Goal: Task Accomplishment & Management: Complete application form

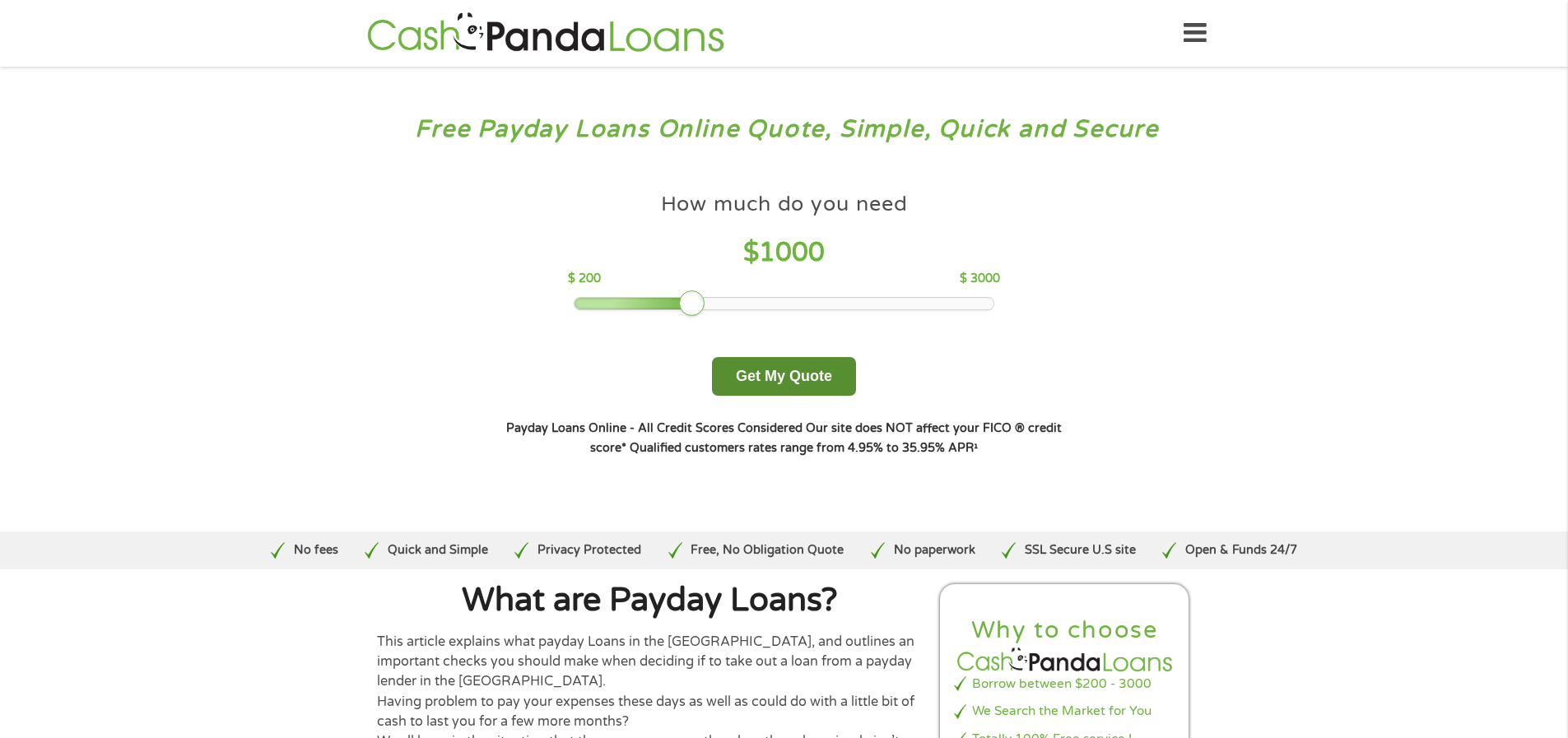
click at [771, 382] on button "Get My Quote" at bounding box center [784, 376] width 144 height 39
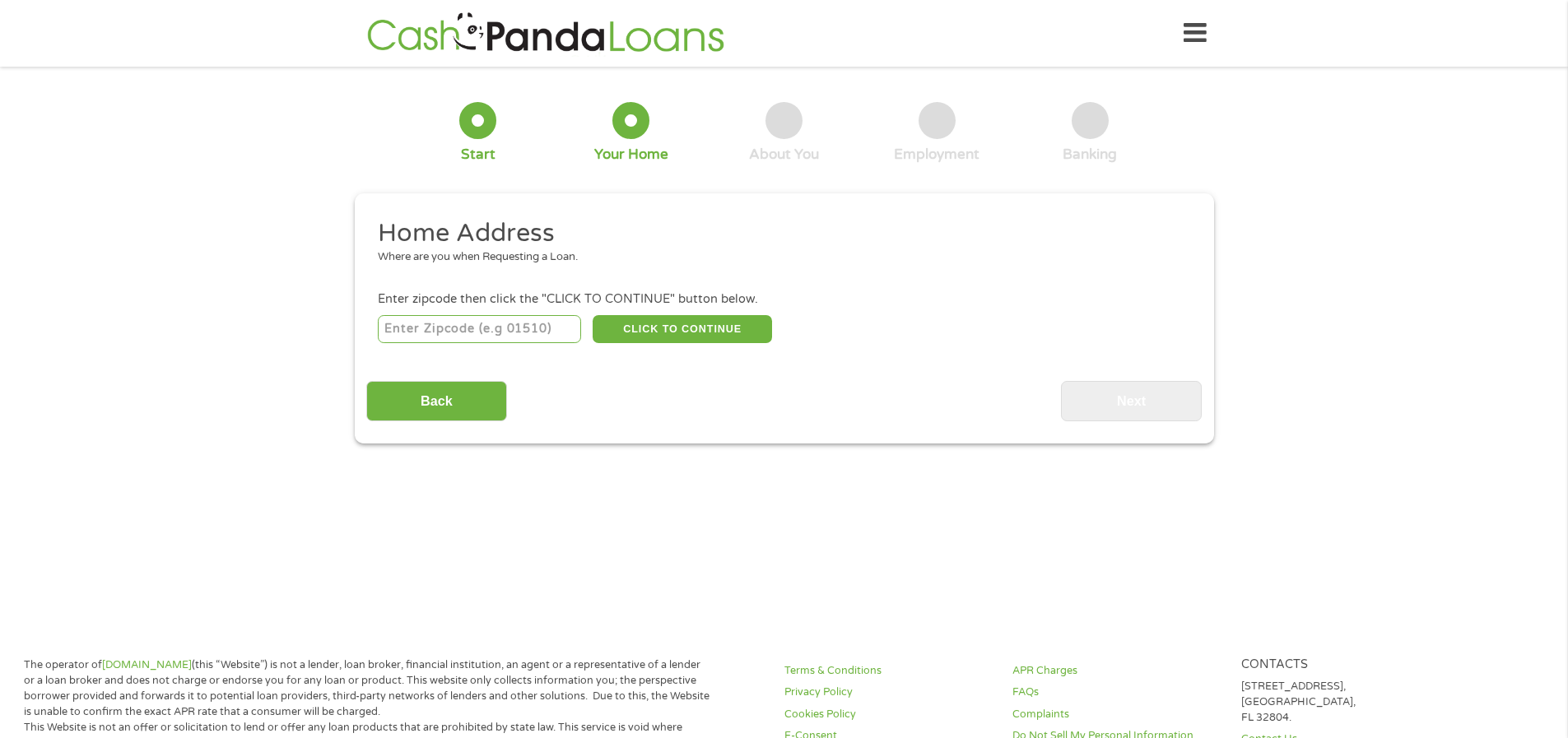
scroll to position [5, 0]
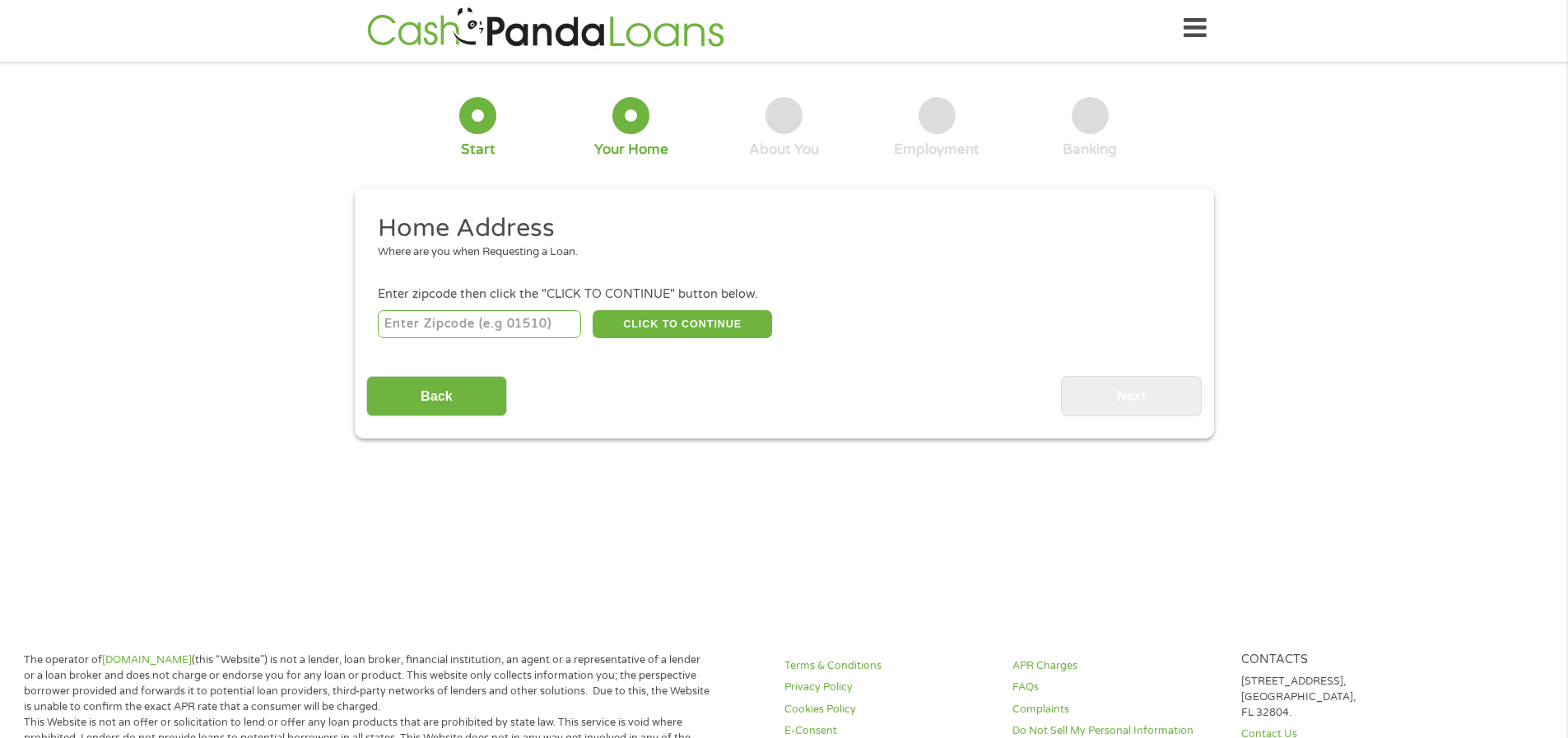
click at [493, 315] on input "number" at bounding box center [479, 324] width 204 height 28
type input "99205"
click at [618, 319] on button "CLICK TO CONTINUE" at bounding box center [683, 324] width 179 height 28
type input "99205"
type input "[GEOGRAPHIC_DATA]"
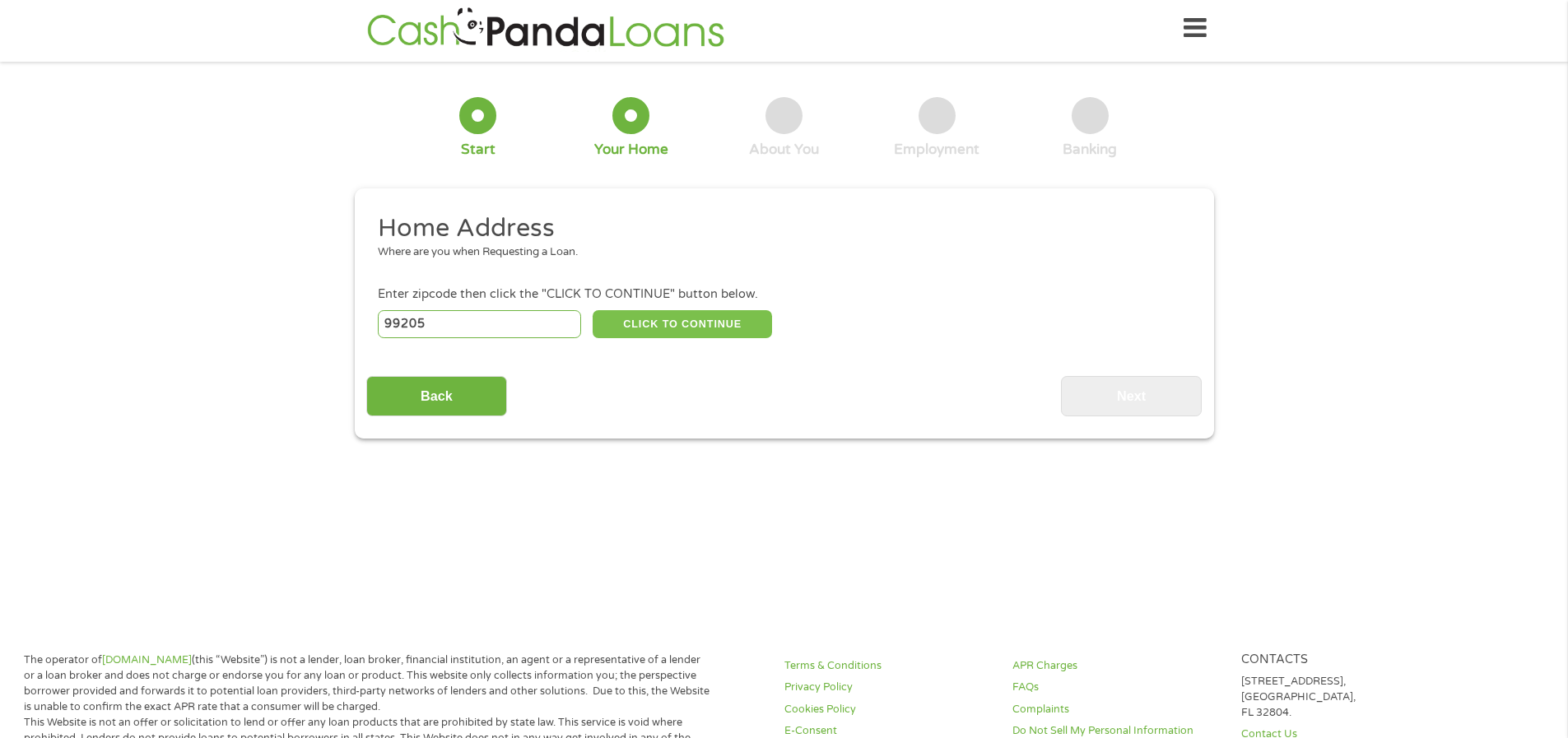
select select "[US_STATE]"
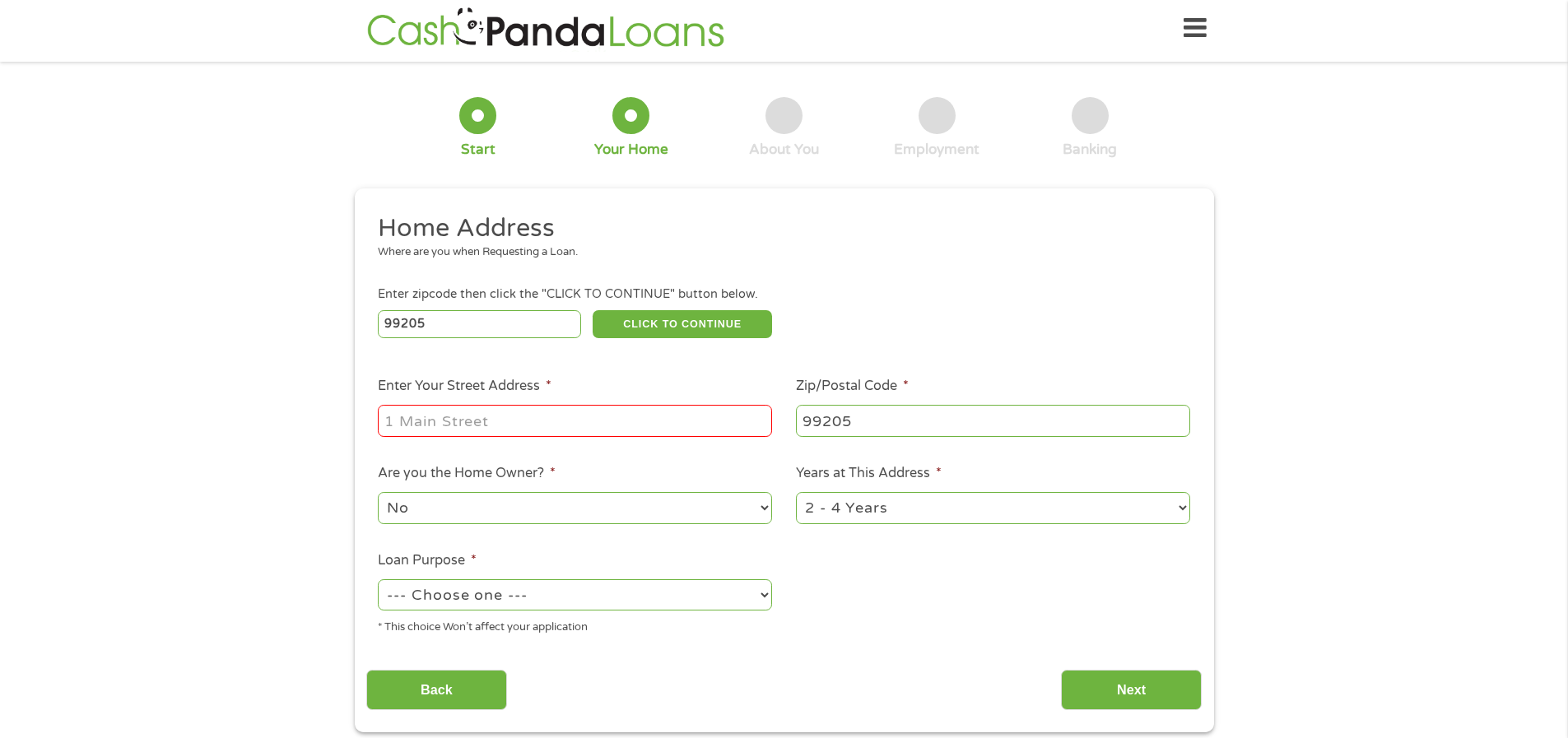
click at [455, 422] on input "Enter Your Street Address *" at bounding box center [574, 421] width 394 height 31
type input "[STREET_ADDRESS][PERSON_NAME]"
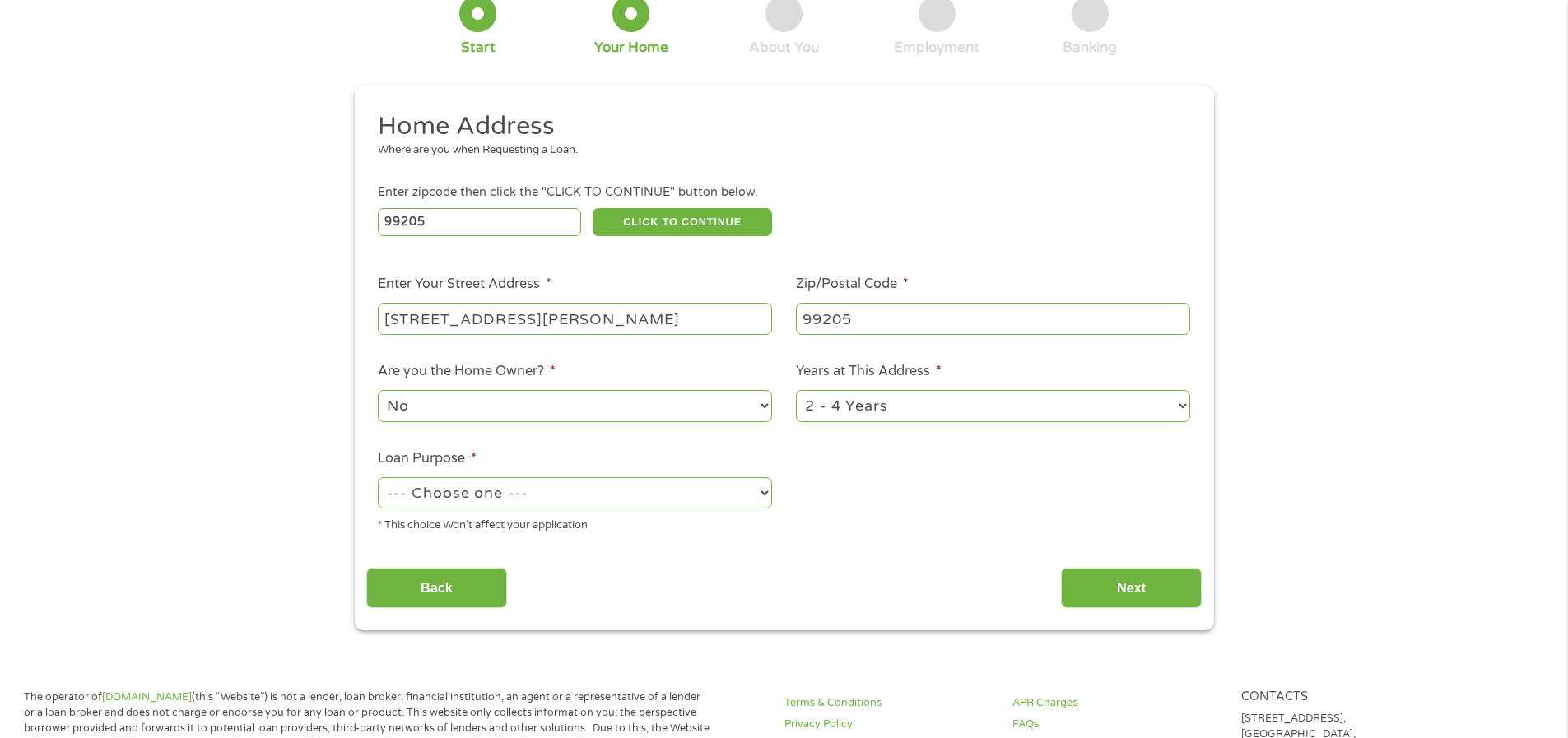
scroll to position [403, 0]
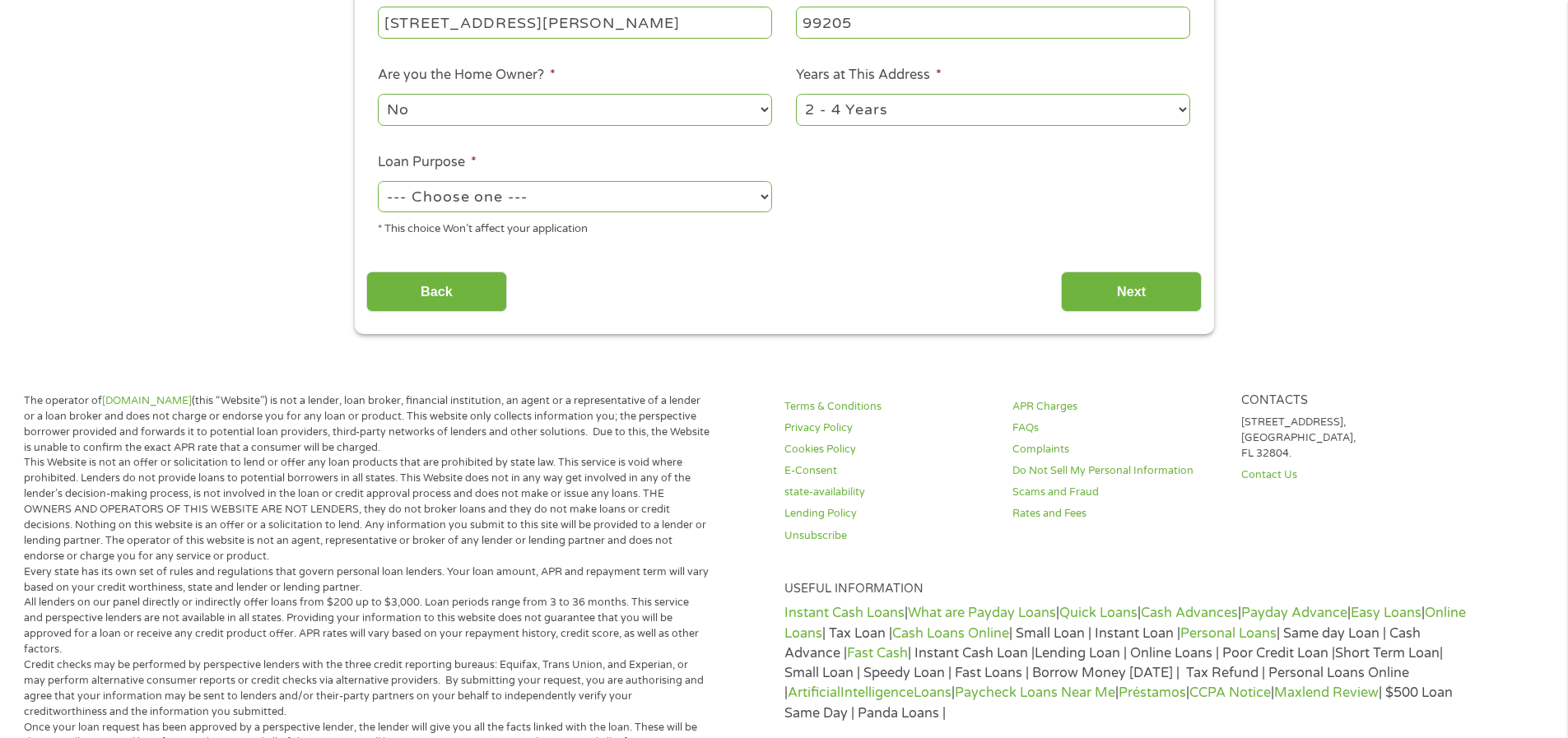
click at [735, 203] on select "--- Choose one --- Pay Bills Debt Consolidation Home Improvement Major Purchase…" at bounding box center [574, 197] width 394 height 31
select select "shorttermcash"
click at [1087, 291] on input "Next" at bounding box center [1131, 292] width 141 height 41
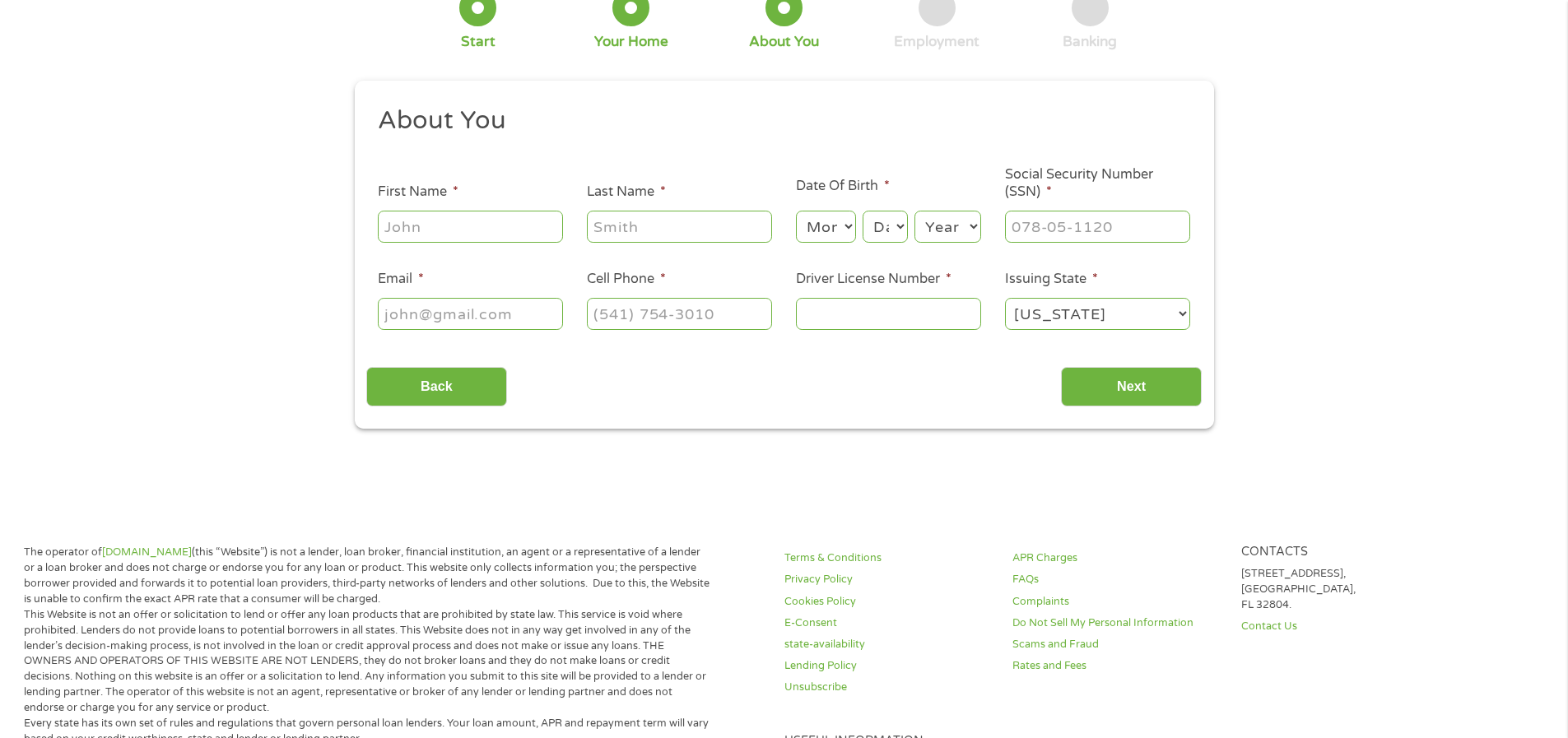
scroll to position [0, 0]
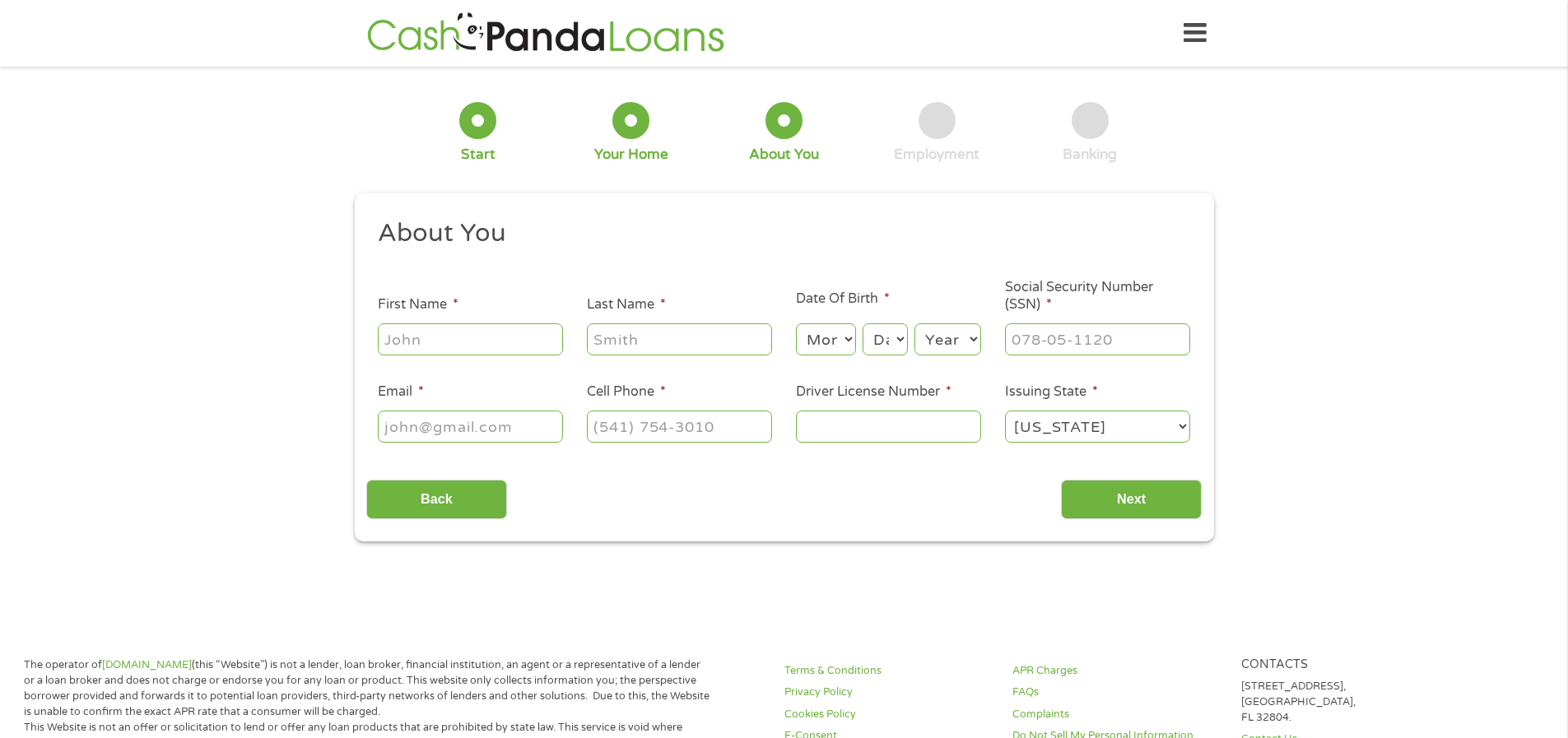
click at [534, 340] on input "First Name *" at bounding box center [470, 339] width 185 height 31
type input "[PERSON_NAME]"
type input "[EMAIL_ADDRESS][DOMAIN_NAME]"
type input "[PHONE_NUMBER]"
click at [596, 343] on input "Last Name *" at bounding box center [679, 339] width 185 height 31
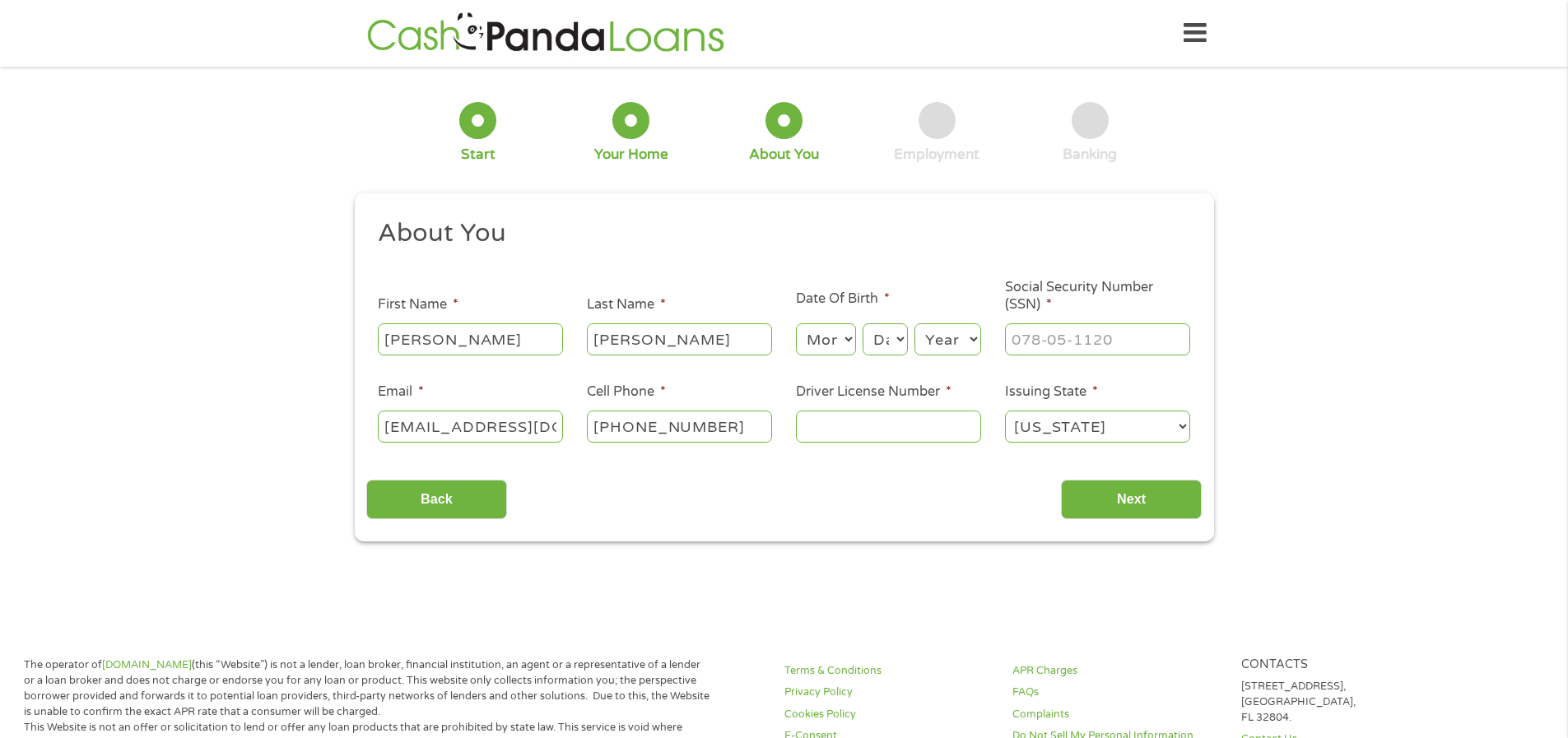
type input "[PERSON_NAME]"
click at [821, 350] on select "Month 1 2 3 4 5 6 7 8 9 10 11 12" at bounding box center [825, 339] width 60 height 31
select select "1"
click at [897, 338] on select "Day 1 2 3 4 5 6 7 8 9 10 11 12 13 14 15 16 17 18 19 20 21 22 23 24 25 26 27 28 …" at bounding box center [884, 339] width 44 height 31
select select "14"
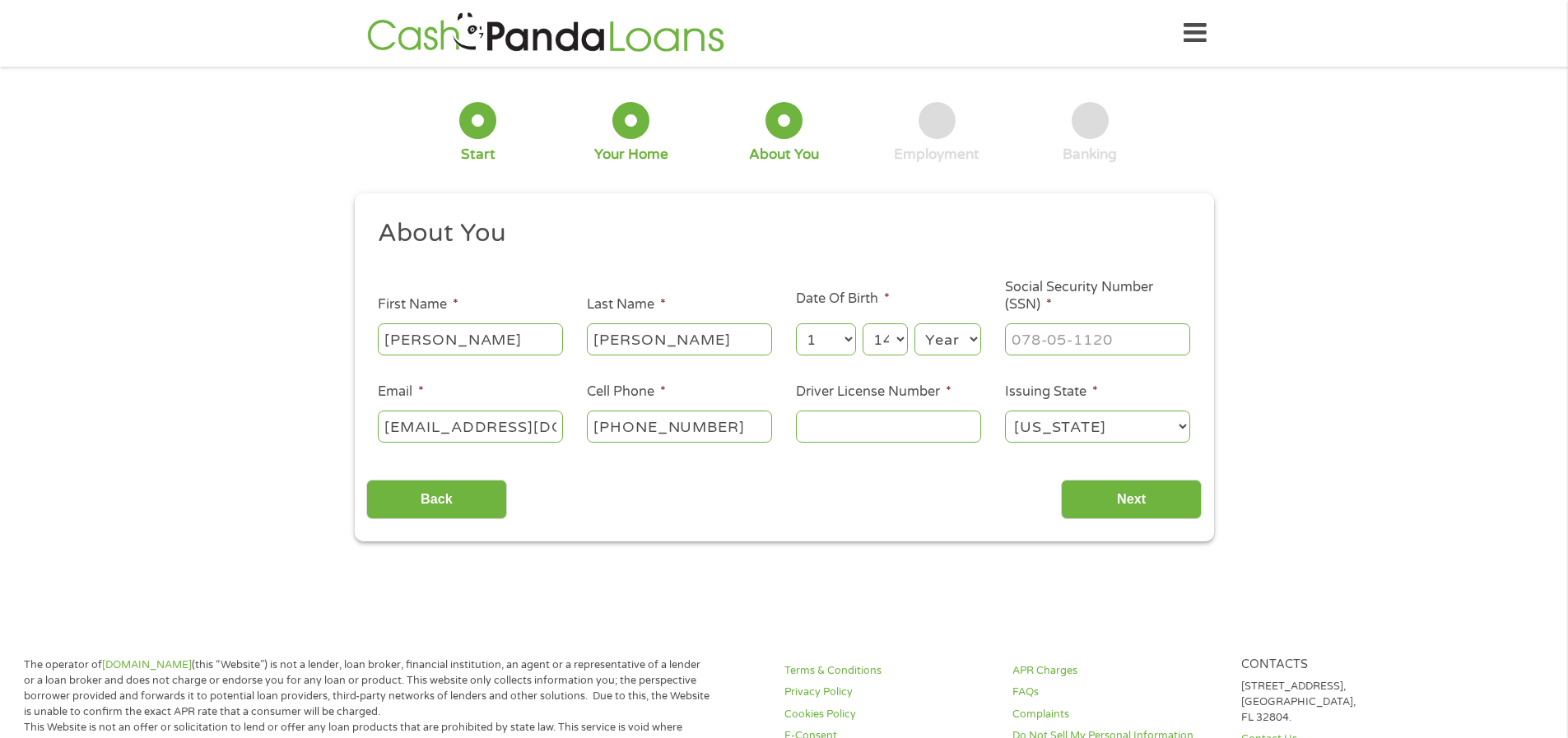
click at [957, 345] on select "Year [DATE] 2006 2005 2004 2003 2002 2001 2000 1999 1998 1997 1996 1995 1994 19…" at bounding box center [947, 339] width 67 height 31
select select "1966"
click at [1015, 347] on input "___-__-____" at bounding box center [1097, 339] width 185 height 31
type input "534-80-0396"
click at [854, 432] on input "Driver License Number *" at bounding box center [888, 426] width 185 height 31
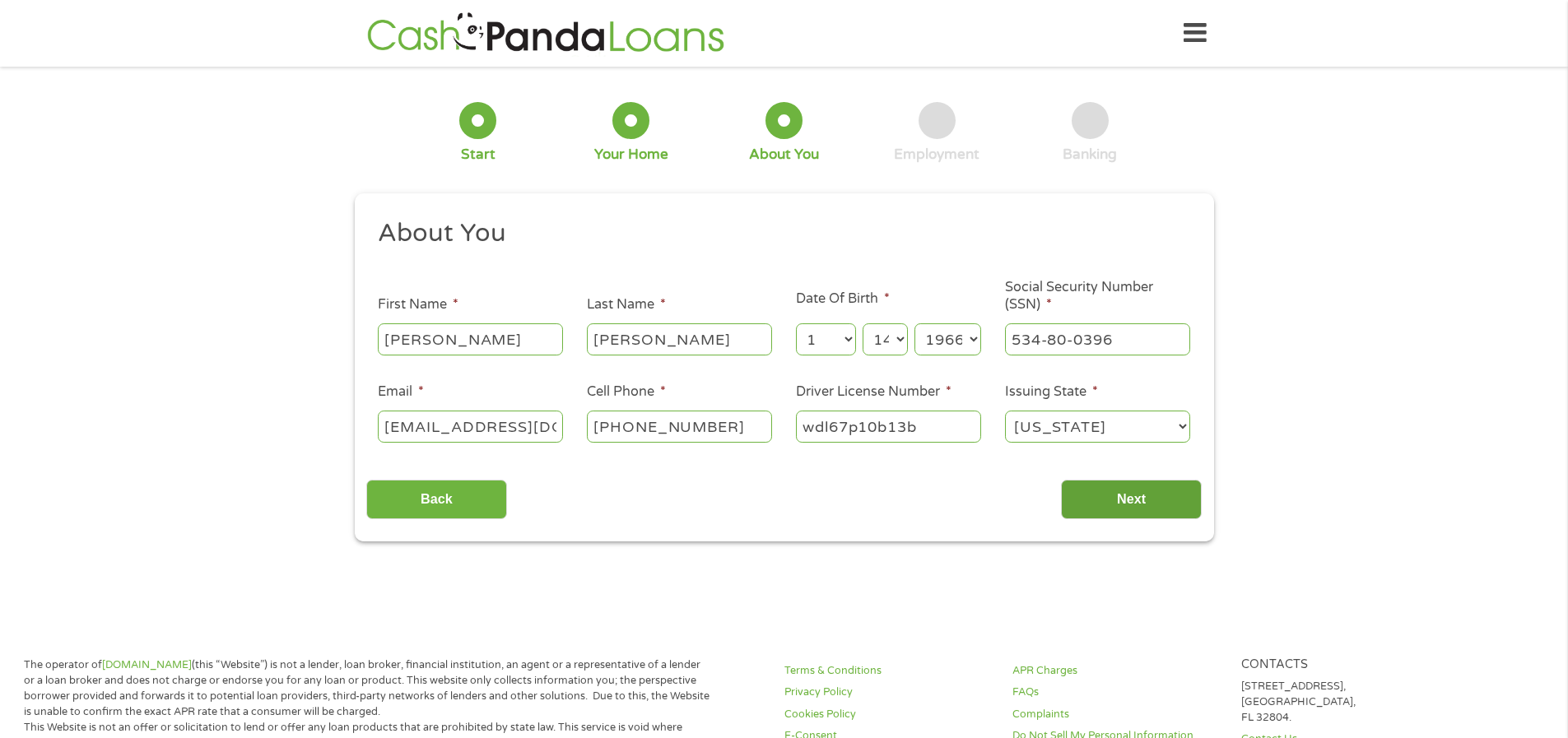
type input "wdl67p10b13b"
click at [1086, 494] on input "Next" at bounding box center [1131, 500] width 141 height 41
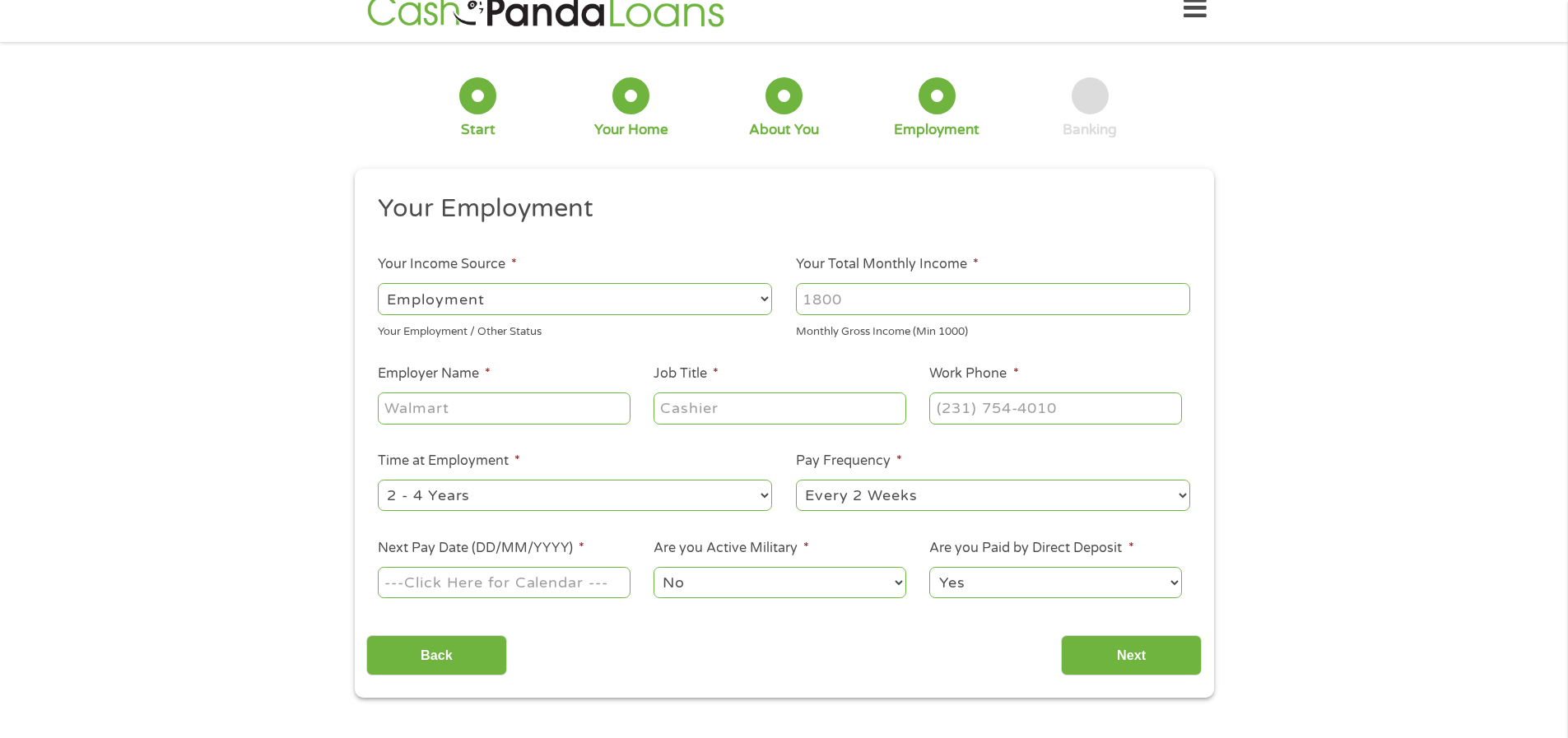
scroll to position [130, 0]
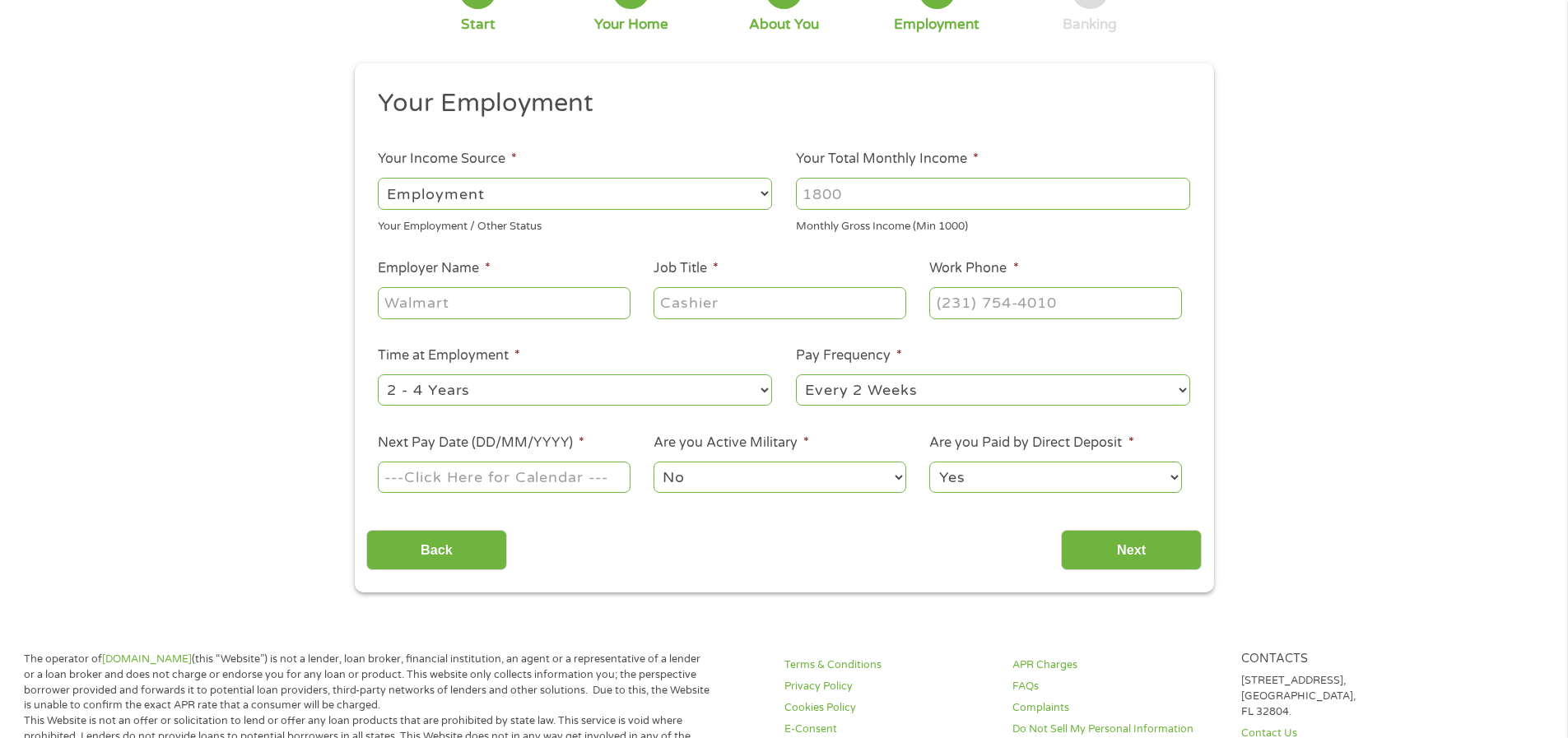
click at [453, 295] on input "Employer Name *" at bounding box center [503, 303] width 252 height 31
type input "[GEOGRAPHIC_DATA]"
click at [689, 303] on input "Job Title *" at bounding box center [779, 303] width 252 height 31
type input "housekepper"
click at [1007, 304] on input "(___) ___-____" at bounding box center [1055, 303] width 252 height 31
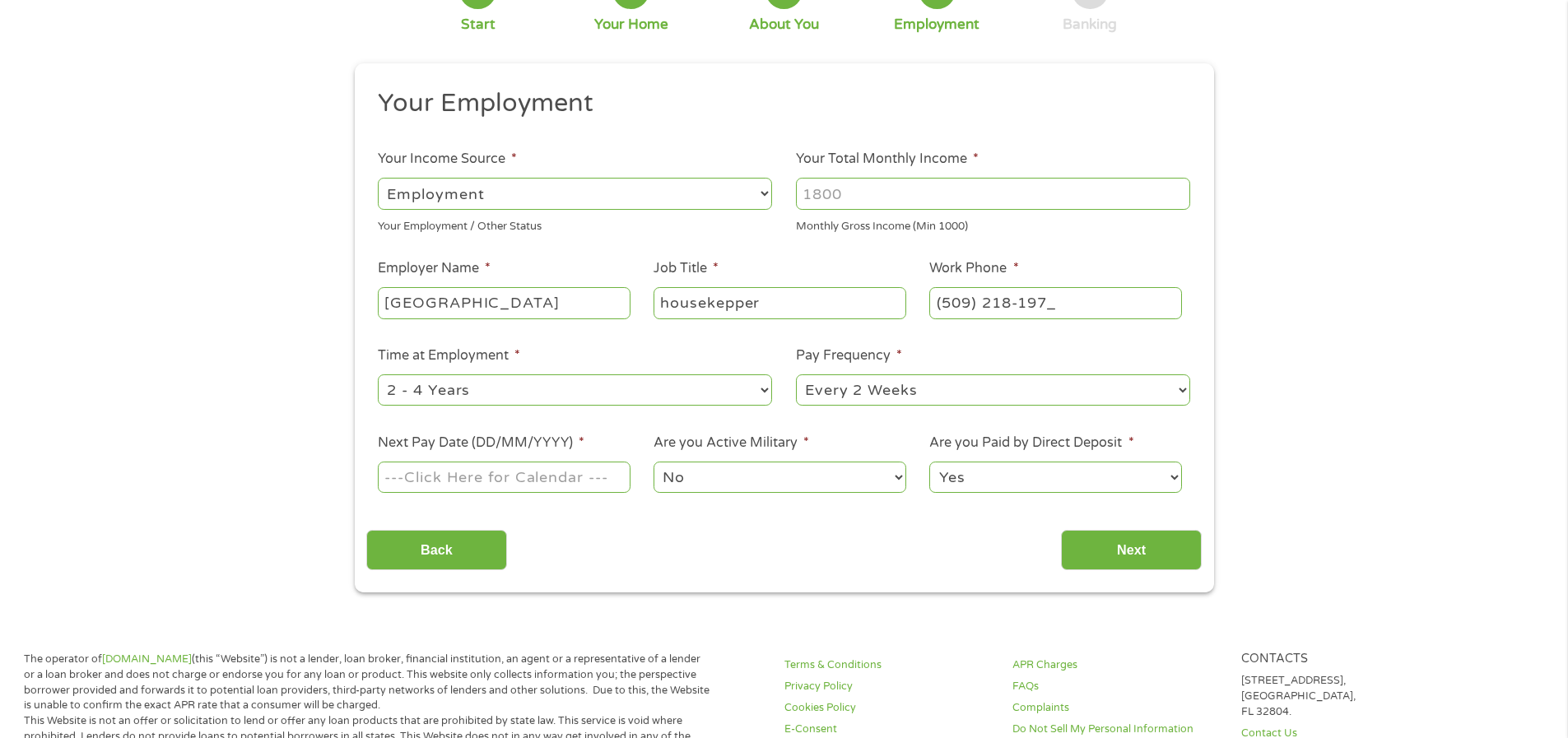
type input "[PHONE_NUMBER]"
click at [761, 389] on select "--- Choose one --- 1 Year or less 1 - 2 Years 2 - 4 Years Over 4 Years" at bounding box center [574, 390] width 394 height 31
select select "60months"
click at [1080, 395] on select "--- Choose one --- Every 2 Weeks Every Week Monthly Semi-Monthly" at bounding box center [993, 390] width 394 height 31
select select "weekly"
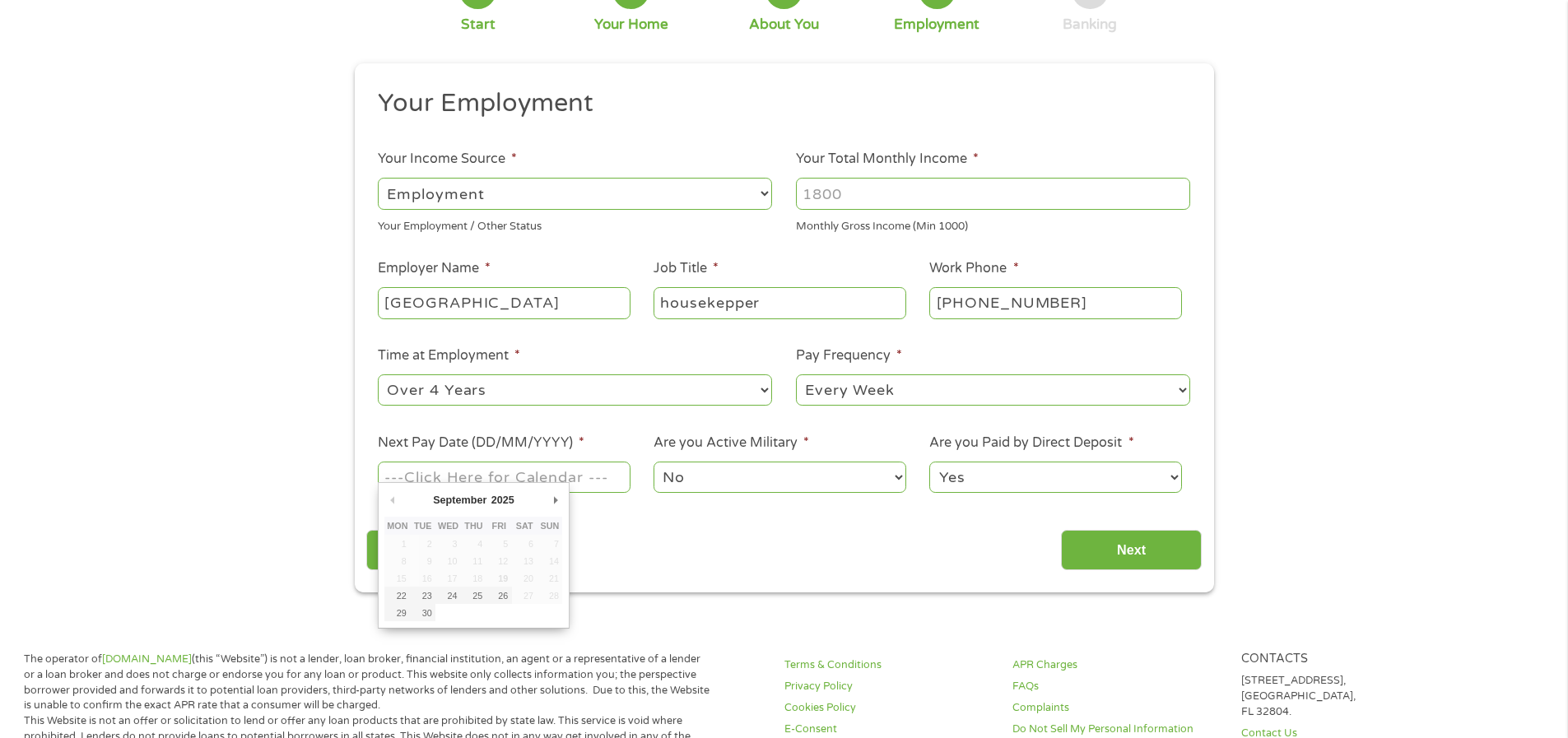
click at [469, 467] on input "Next Pay Date (DD/MM/YYYY) *" at bounding box center [503, 477] width 252 height 31
type input "[DATE]"
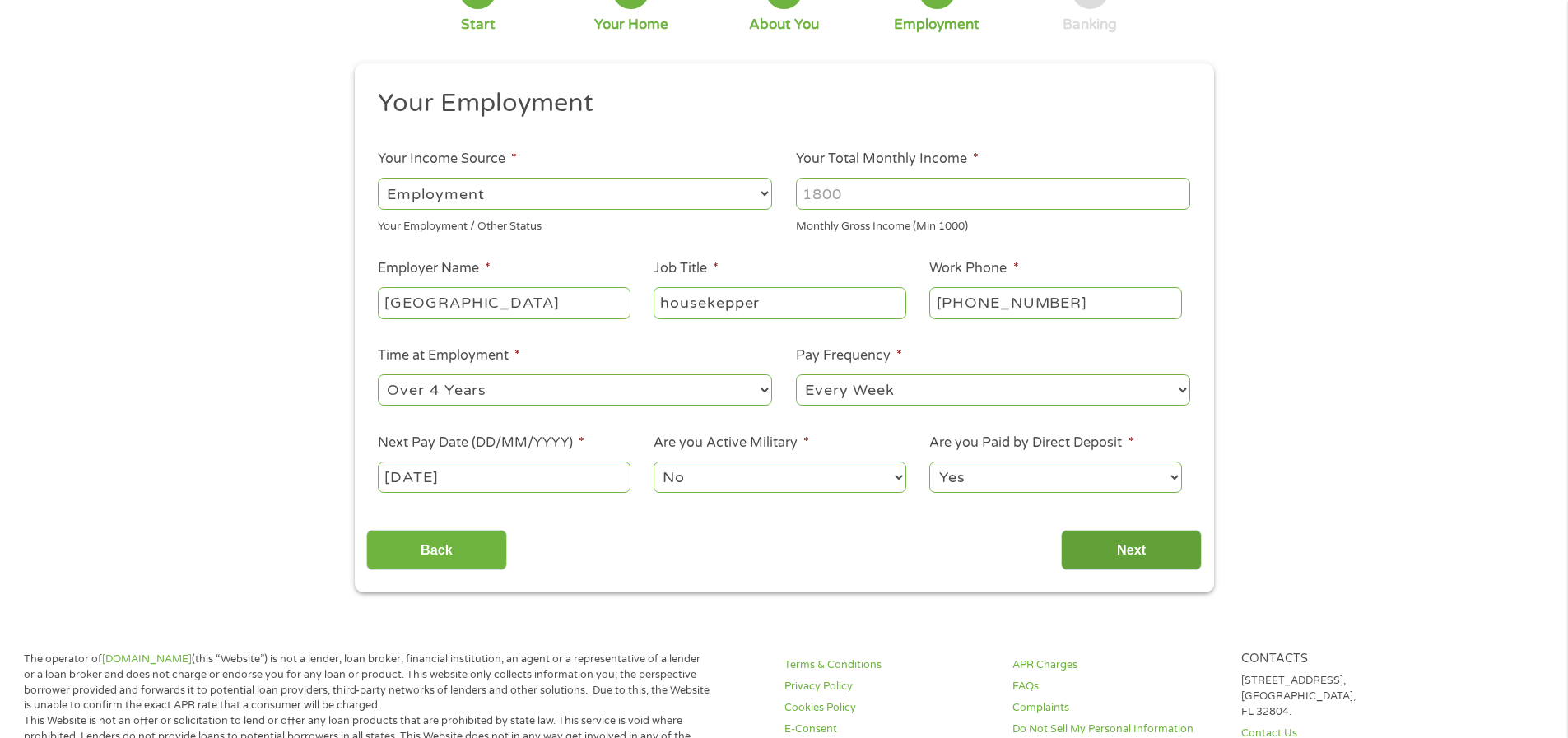
click at [1064, 558] on input "Next" at bounding box center [1131, 550] width 141 height 41
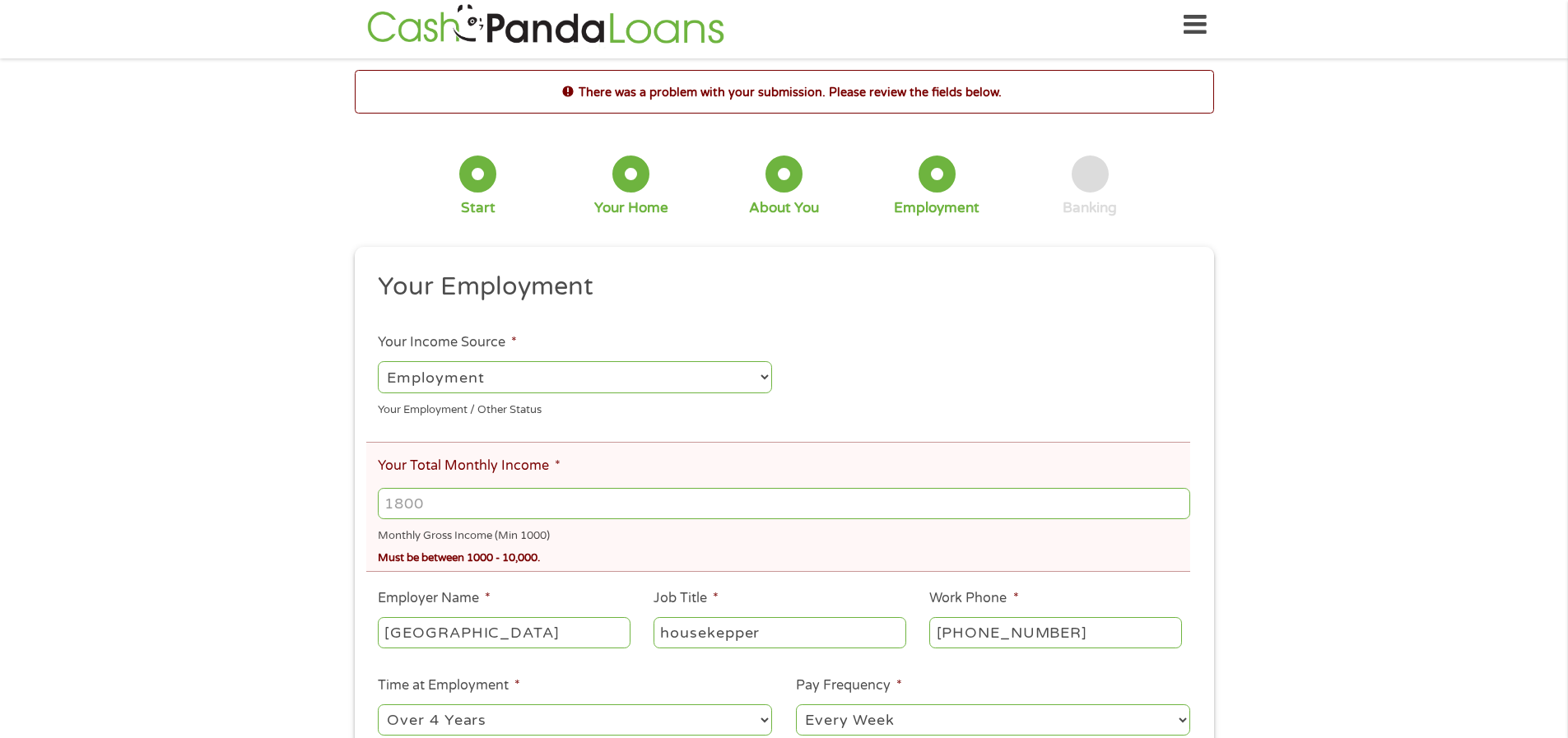
scroll to position [0, 0]
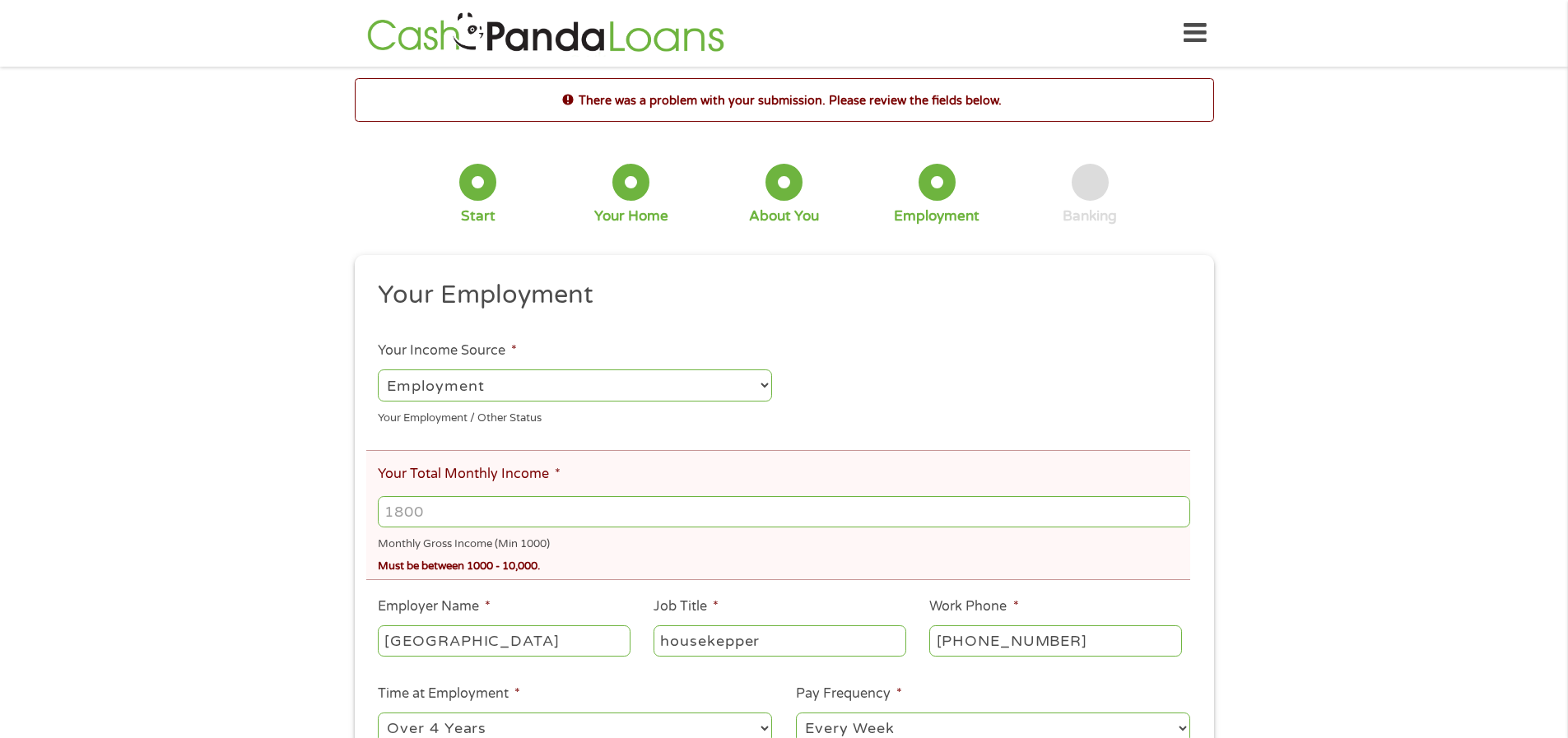
click at [436, 515] on input "Your Total Monthly Income *" at bounding box center [783, 511] width 811 height 31
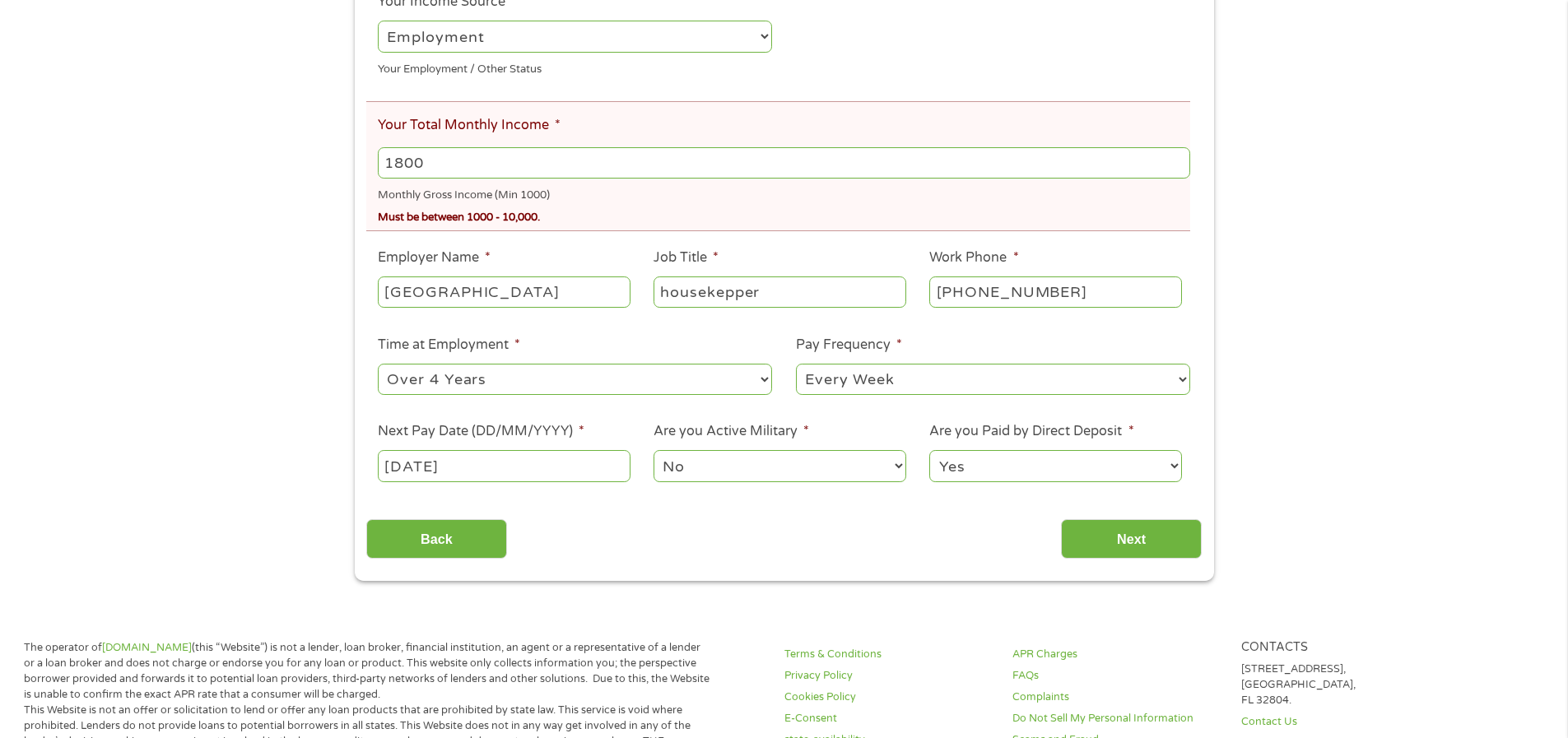
scroll to position [606, 0]
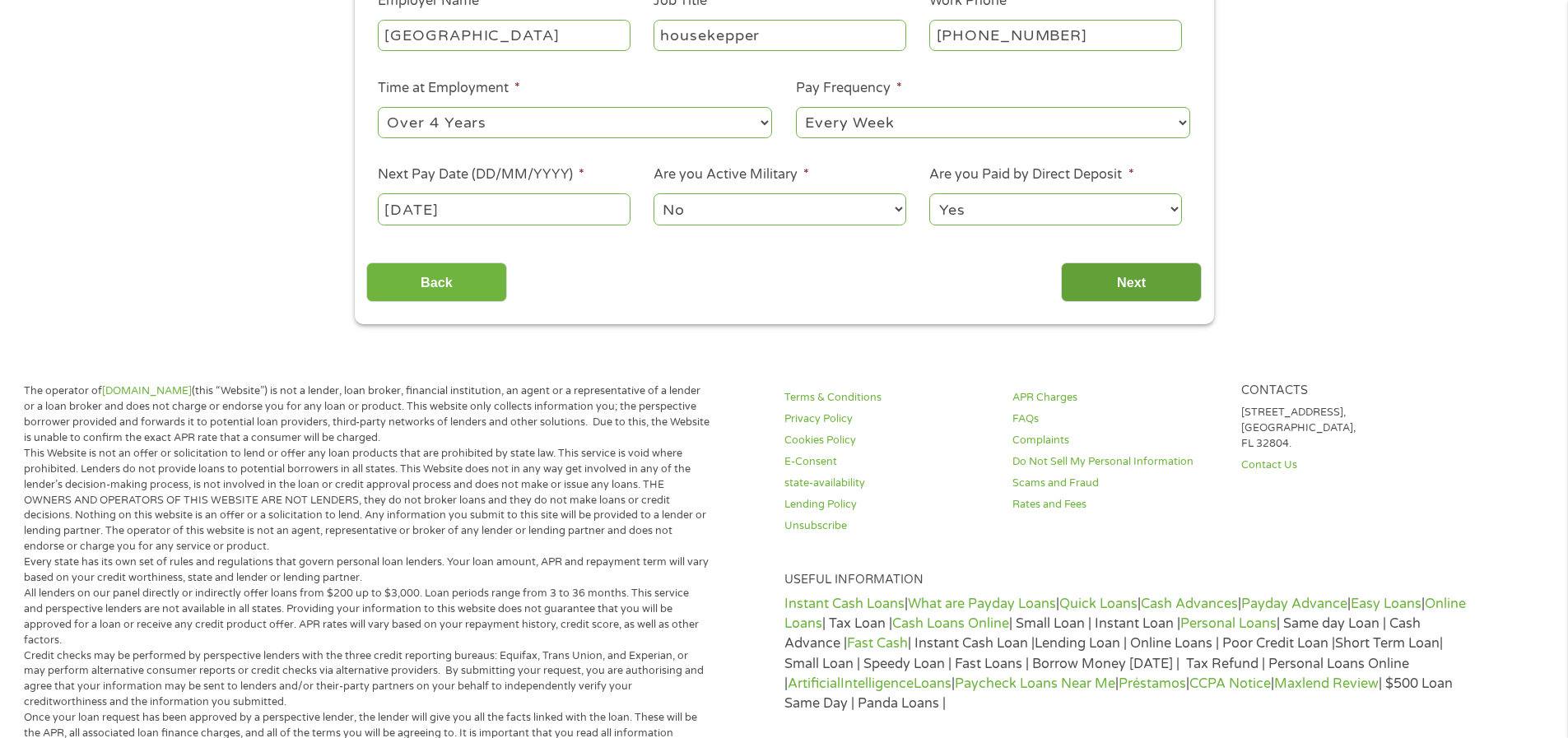
type input "1800"
click at [1132, 295] on input "Next" at bounding box center [1131, 283] width 141 height 41
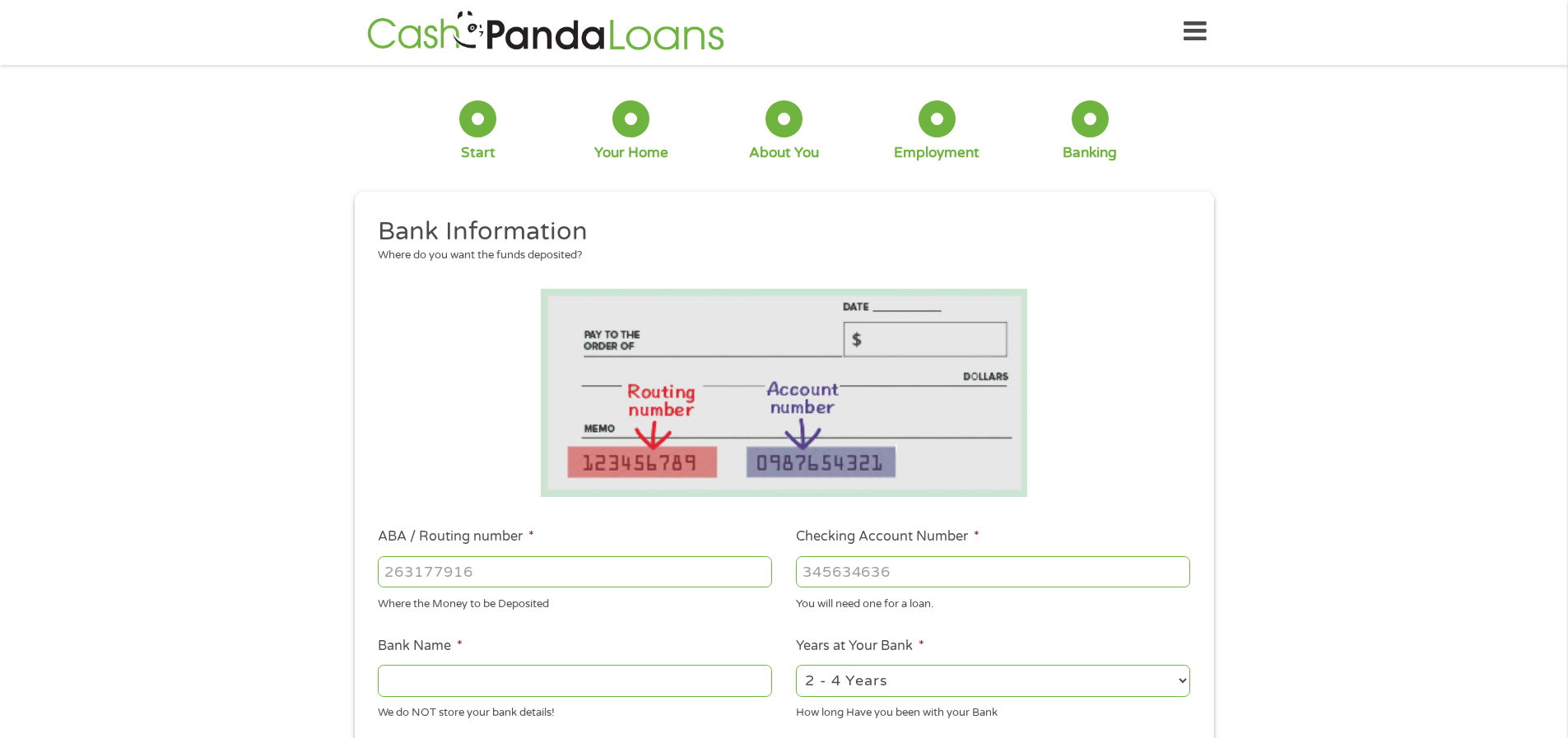
scroll to position [0, 0]
click at [442, 571] on input "ABA / Routing number *" at bounding box center [574, 573] width 394 height 31
type input "041215663"
type input "[PERSON_NAME] BANK"
type input "041215663"
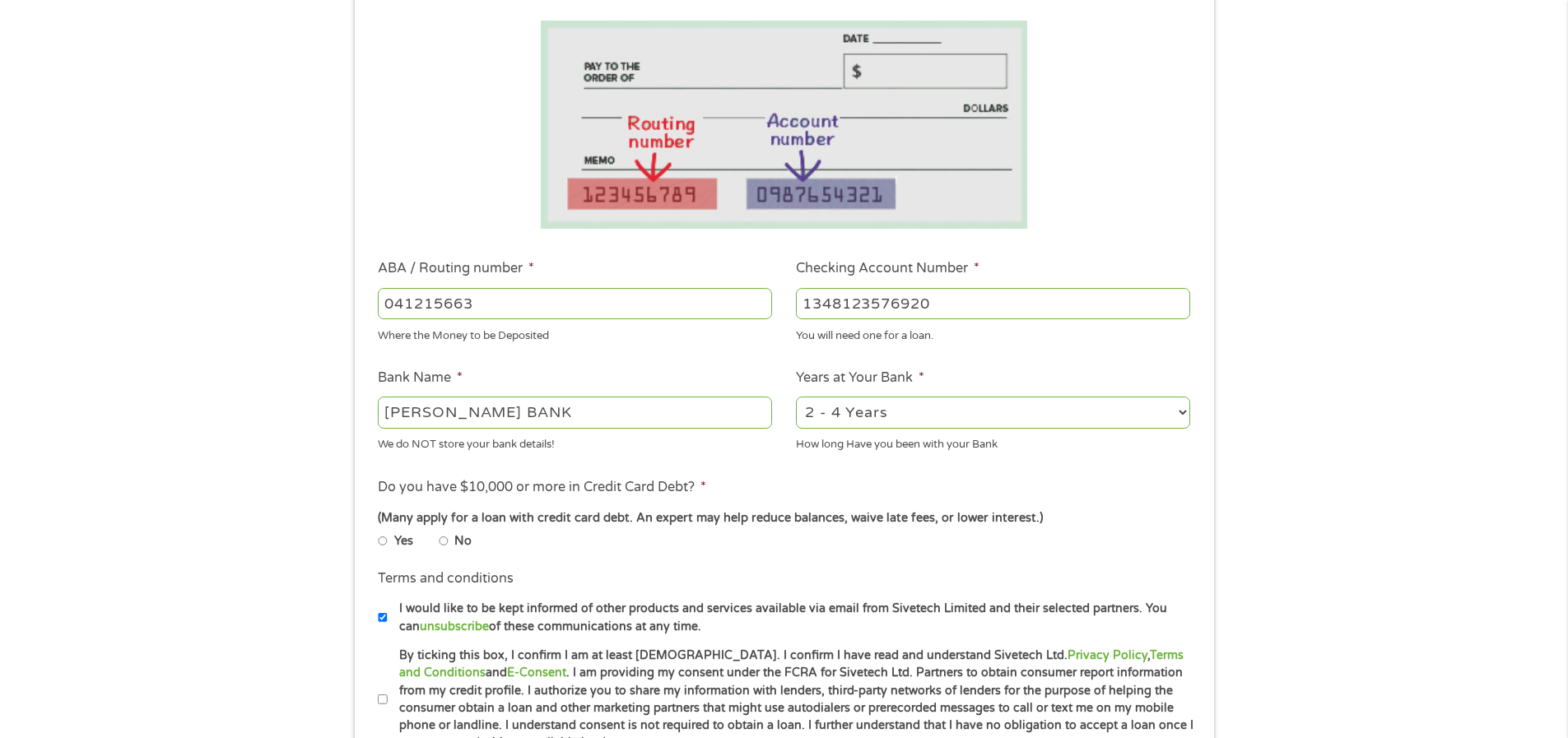
scroll to position [576, 0]
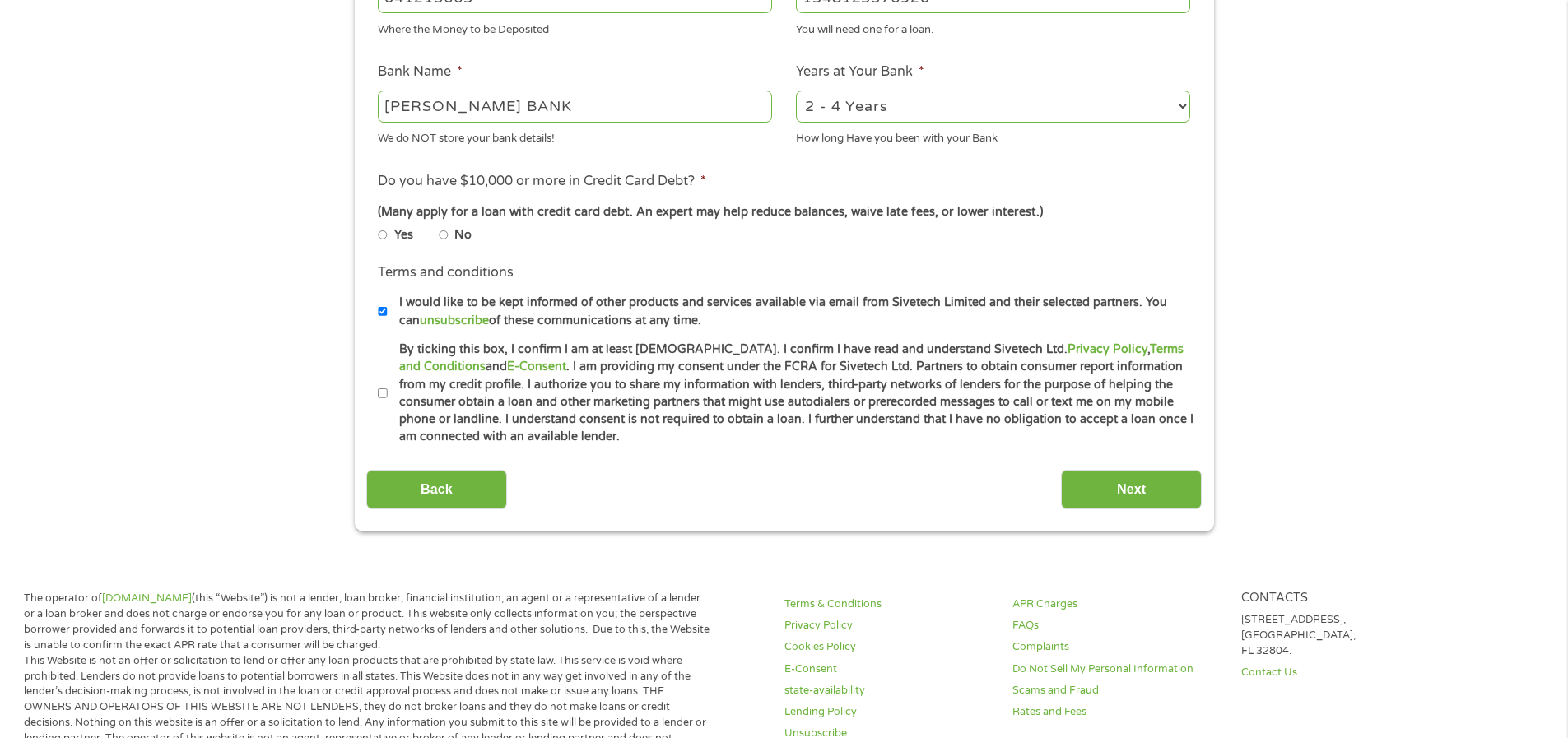
type input "1348123576920"
click at [444, 234] on input "No" at bounding box center [443, 235] width 10 height 10
radio input "true"
click at [388, 393] on label "By ticking this box, I confirm I am at least [DEMOGRAPHIC_DATA]. I confirm I ha…" at bounding box center [791, 393] width 808 height 105
click at [388, 393] on input "By ticking this box, I confirm I am at least [DEMOGRAPHIC_DATA]. I confirm I ha…" at bounding box center [382, 393] width 10 height 10
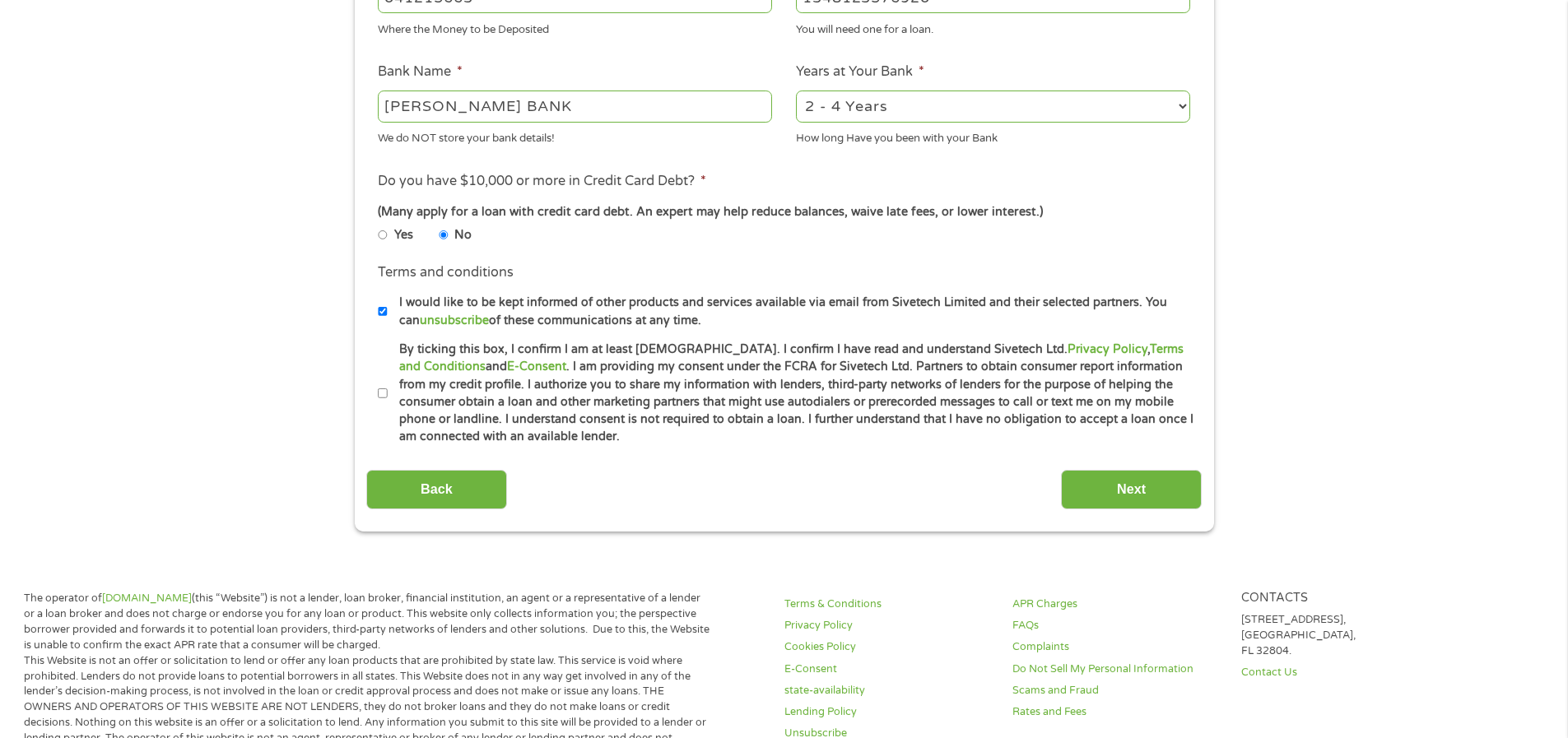
checkbox input "true"
click at [1205, 488] on div "This field is hidden when viewing the form gclid EAIaIQobChMI4uK9-9_ljwMV5yitBh…" at bounding box center [784, 74] width 859 height 914
click at [1192, 488] on input "Next" at bounding box center [1131, 490] width 141 height 41
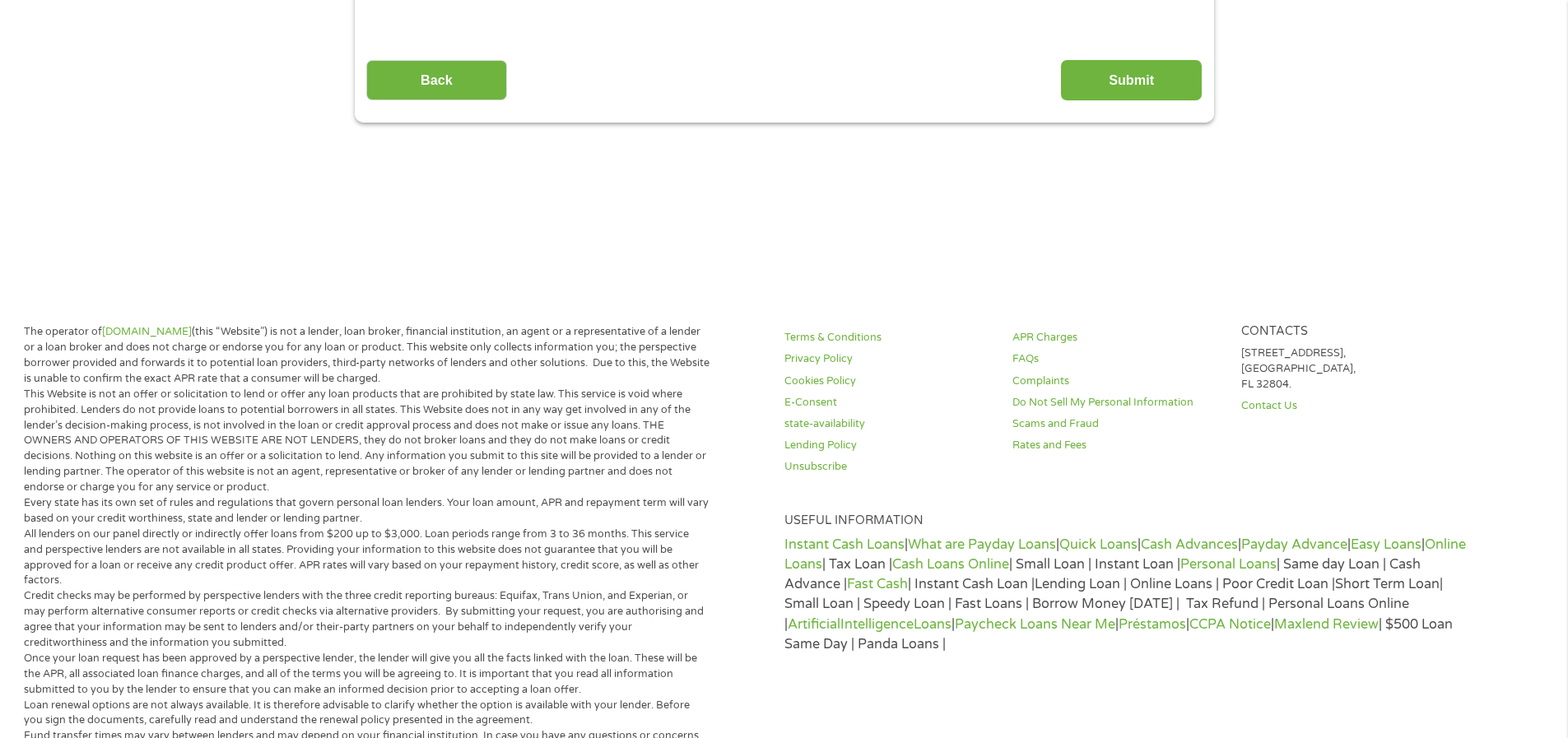
scroll to position [0, 0]
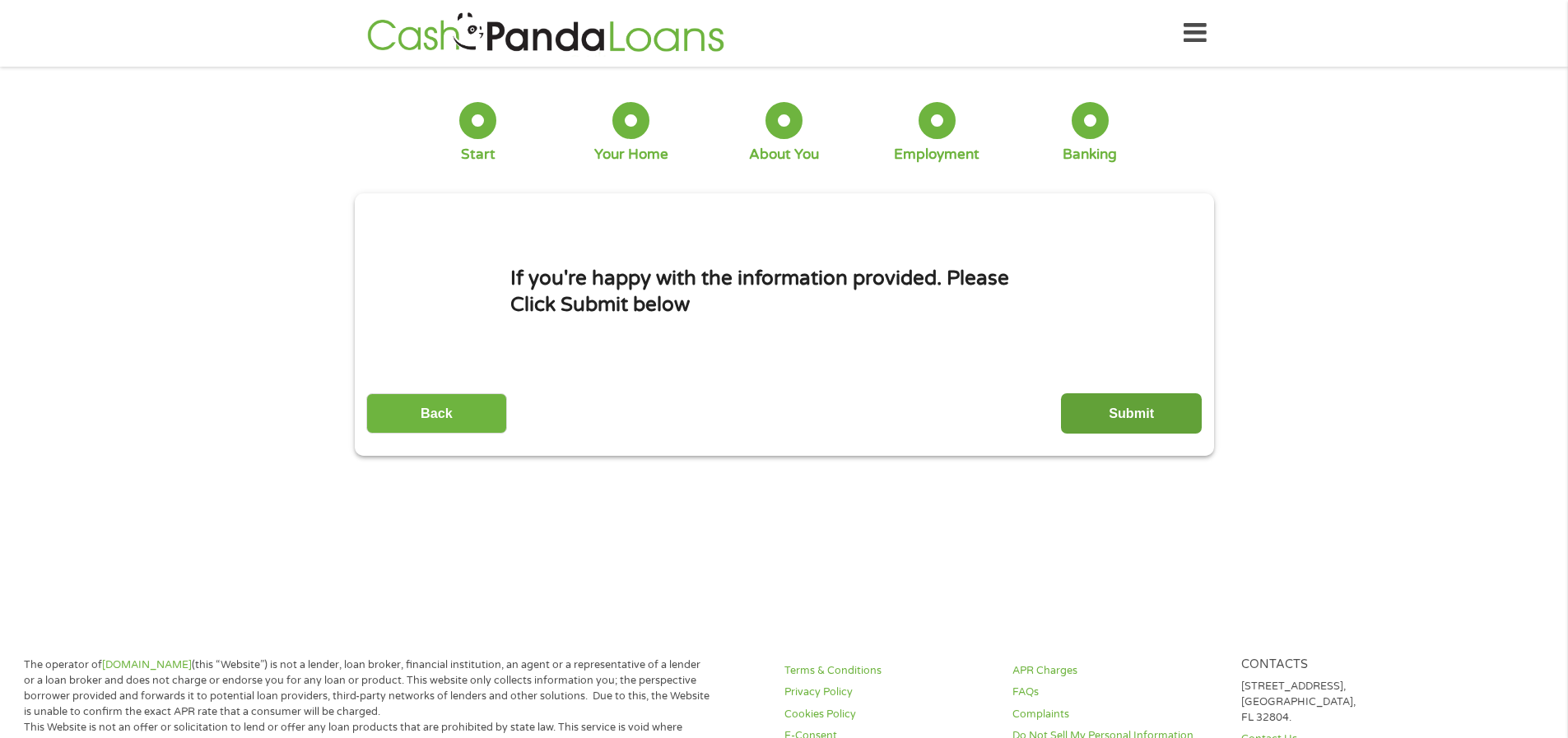
click at [1138, 423] on input "Submit" at bounding box center [1131, 413] width 141 height 41
